Goal: Task Accomplishment & Management: Manage account settings

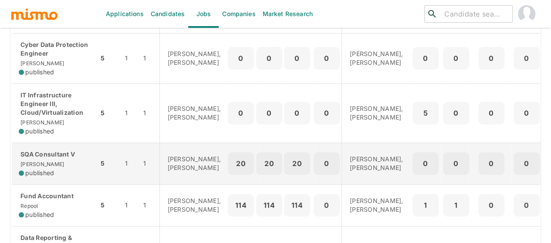
scroll to position [169, 0]
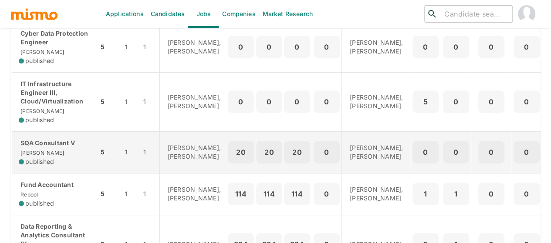
click at [53, 157] on div "SQA Consultant V Kaiser published" at bounding box center [55, 152] width 73 height 27
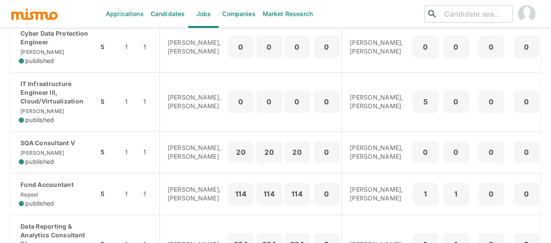
scroll to position [0, 0]
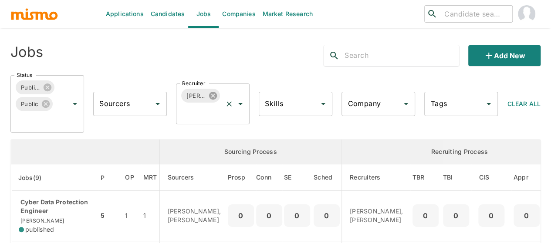
click at [214, 95] on icon at bounding box center [213, 96] width 8 height 8
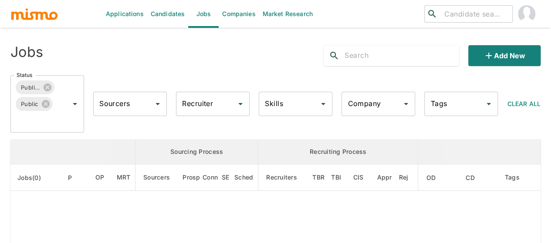
click at [203, 101] on div "Recruiter Recruiter" at bounding box center [213, 104] width 74 height 24
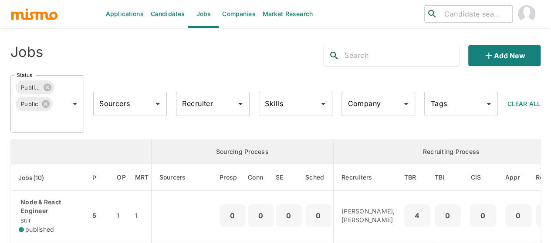
click at [203, 101] on div "Recruiter Recruiter" at bounding box center [213, 104] width 74 height 24
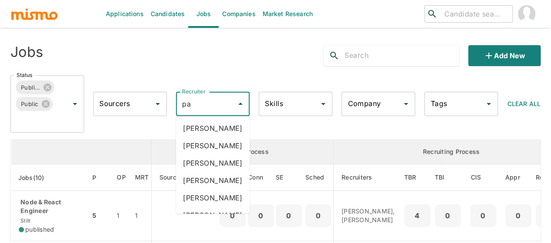
type input "pao"
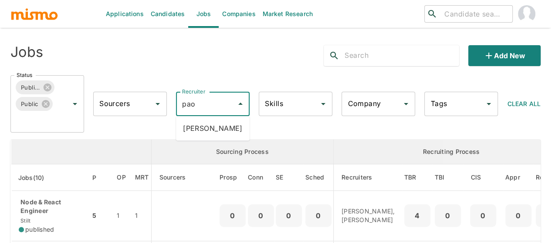
click at [205, 131] on li "Paola Pacheco" at bounding box center [213, 128] width 74 height 17
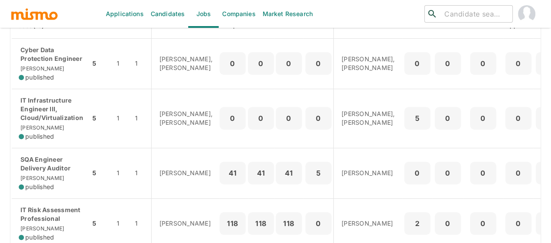
scroll to position [109, 0]
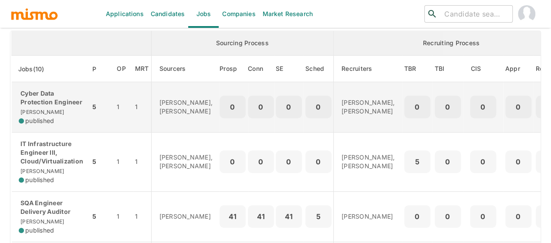
click at [57, 119] on div "published" at bounding box center [51, 121] width 64 height 9
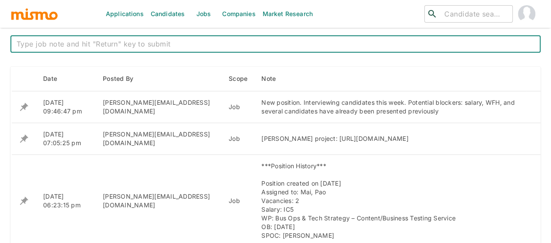
scroll to position [392, 0]
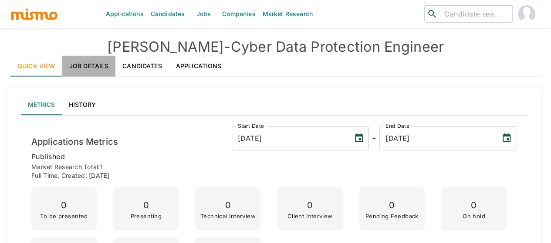
click at [96, 66] on link "Job Details" at bounding box center [89, 66] width 54 height 21
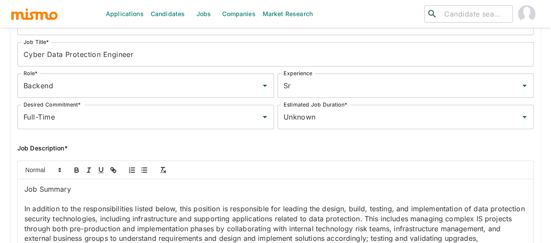
scroll to position [87, 0]
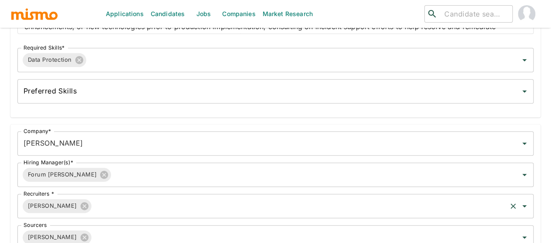
scroll to position [305, 0]
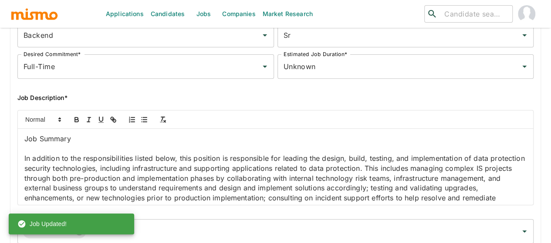
scroll to position [0, 0]
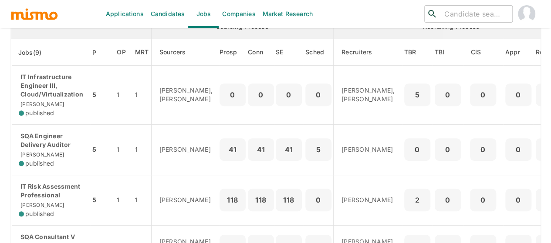
scroll to position [38, 0]
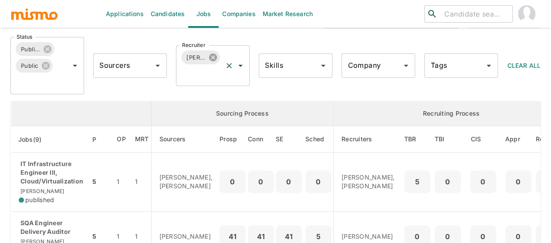
click at [210, 58] on icon at bounding box center [213, 58] width 8 height 8
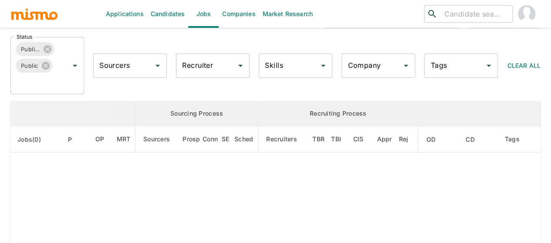
click at [201, 66] on div "Recruiter Recruiter" at bounding box center [213, 66] width 74 height 24
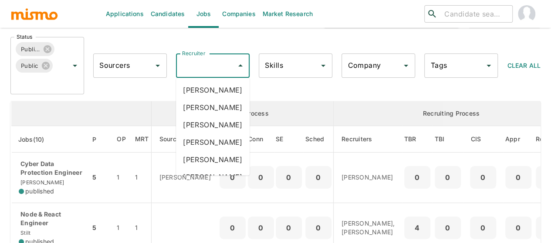
click at [201, 66] on div "Recruiter Recruiter" at bounding box center [213, 66] width 74 height 24
type input "mai"
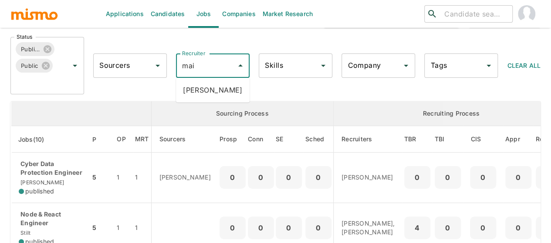
click at [201, 89] on li "Maia Reyes" at bounding box center [213, 89] width 74 height 17
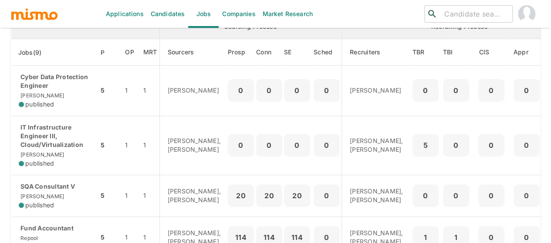
scroll to position [82, 0]
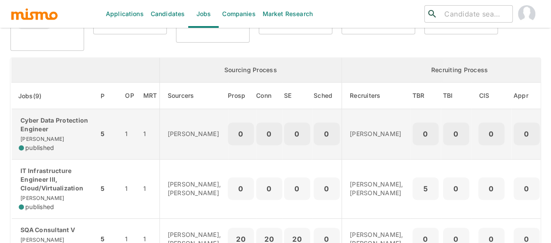
click at [55, 139] on div "Cyber Data Protection Engineer Kaiser published" at bounding box center [55, 134] width 73 height 36
click at [39, 131] on p "Cyber Data Protection Engineer" at bounding box center [55, 124] width 73 height 17
click at [61, 128] on p "Cyber Data Protection Engineer" at bounding box center [55, 124] width 73 height 17
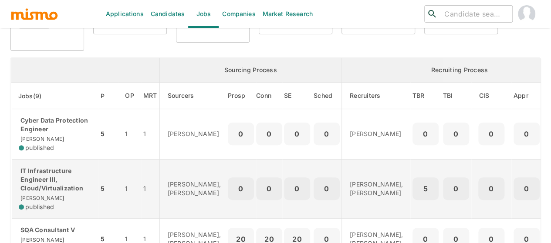
click at [47, 178] on p "IT Infrastructure Engineer III, Cloud/Virtualization" at bounding box center [55, 180] width 73 height 26
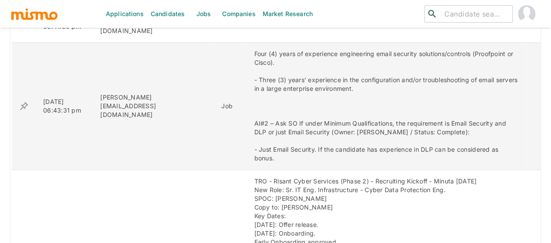
scroll to position [435, 0]
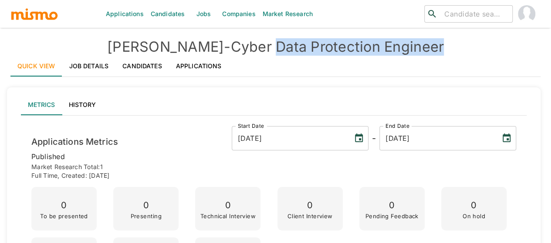
drag, startPoint x: 418, startPoint y: 47, endPoint x: 244, endPoint y: 50, distance: 174.6
click at [244, 50] on h4 "[PERSON_NAME] - Cyber Data Protection Engineer" at bounding box center [275, 46] width 530 height 17
copy h4 "Data Protection Engineer"
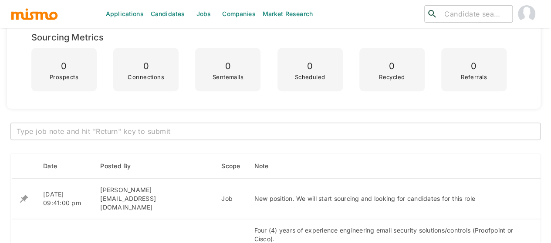
scroll to position [392, 0]
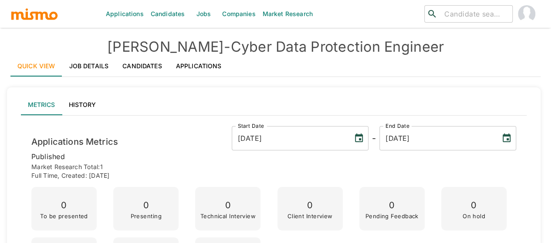
click at [89, 64] on link "Job Details" at bounding box center [89, 66] width 54 height 21
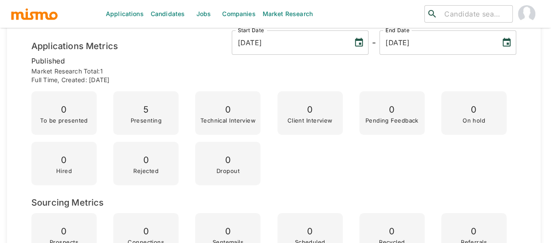
scroll to position [9, 0]
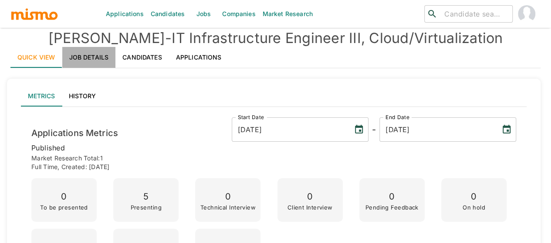
click at [70, 54] on link "Job Details" at bounding box center [89, 57] width 54 height 21
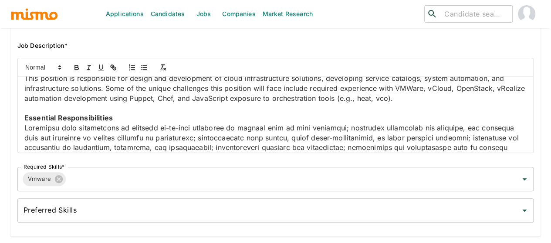
scroll to position [0, 0]
